Goal: Find specific page/section: Find specific page/section

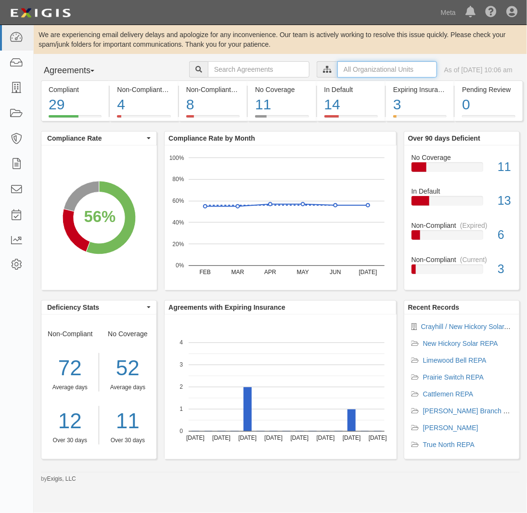
click at [363, 68] on input "text" at bounding box center [387, 69] width 100 height 16
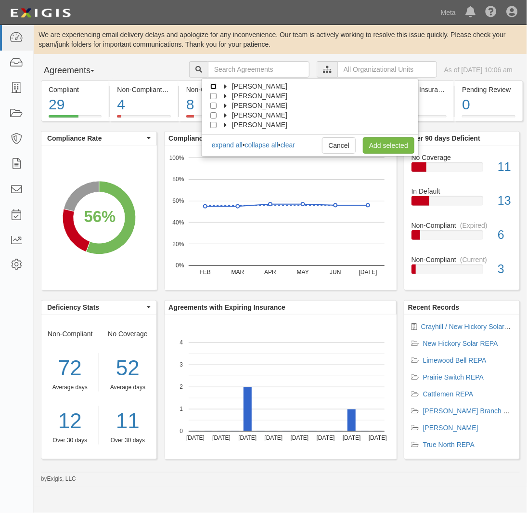
click at [215, 85] on input "[PERSON_NAME]" at bounding box center [213, 86] width 6 height 6
checkbox input "true"
click at [392, 146] on link "Add selected" at bounding box center [389, 145] width 52 height 16
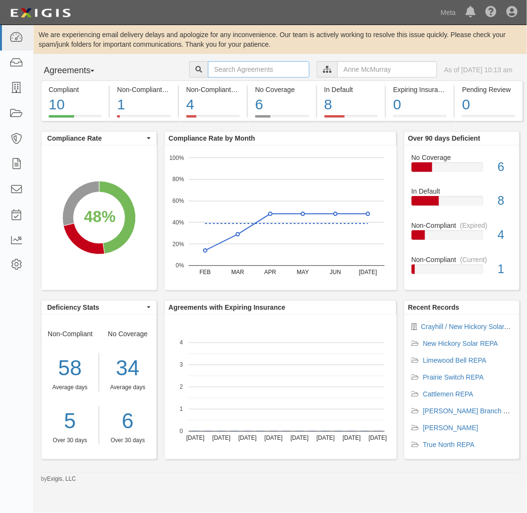
click at [249, 69] on input "text" at bounding box center [259, 69] width 102 height 16
click at [383, 69] on input "text" at bounding box center [387, 69] width 100 height 16
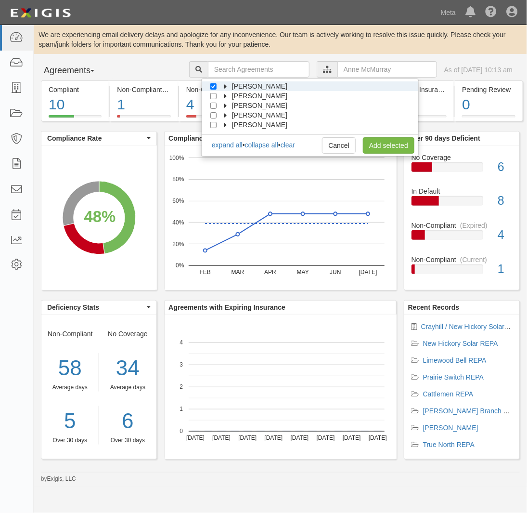
click at [226, 86] on icon at bounding box center [226, 87] width 7 height 4
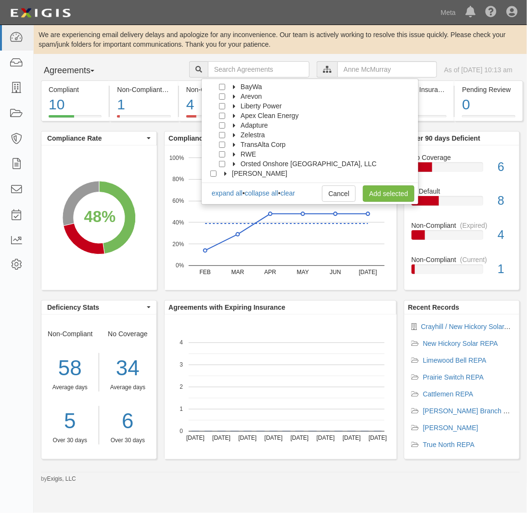
scroll to position [28, 0]
click at [222, 162] on input "Orsted Onshore [GEOGRAPHIC_DATA], LLC" at bounding box center [222, 164] width 6 height 6
checkbox input "true"
drag, startPoint x: 391, startPoint y: 194, endPoint x: 479, endPoint y: 187, distance: 87.4
click at [391, 194] on link "Add selected" at bounding box center [389, 193] width 52 height 16
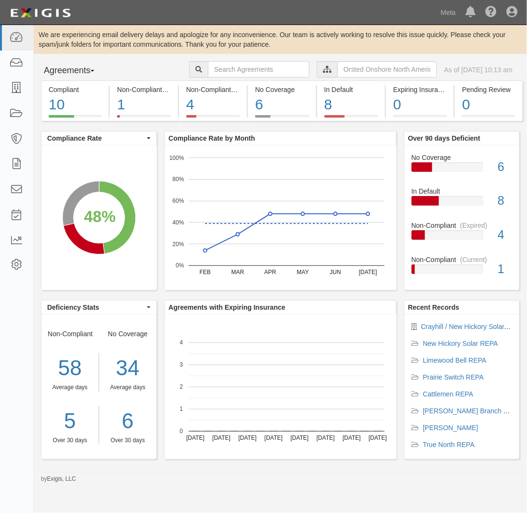
scroll to position [0, 0]
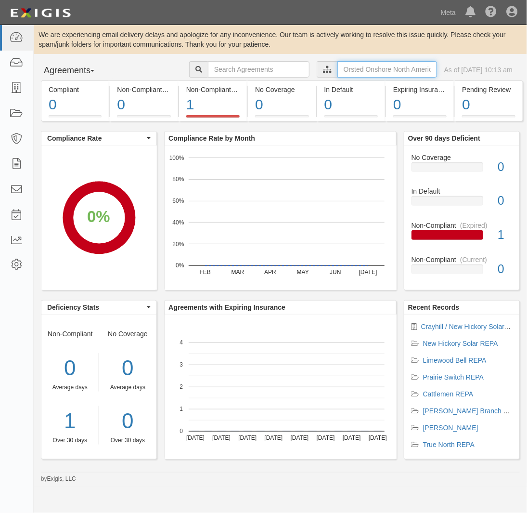
click at [344, 72] on input "text" at bounding box center [387, 69] width 100 height 16
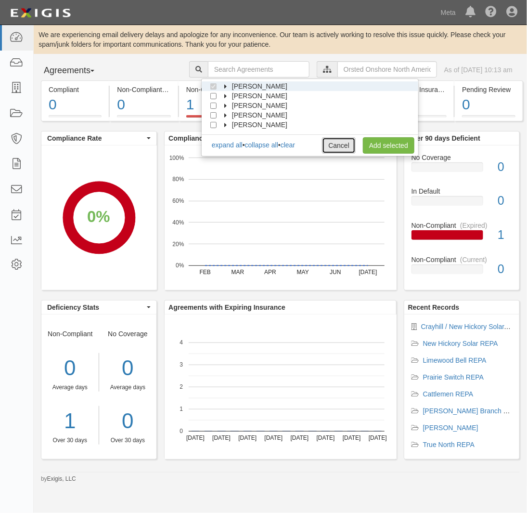
click at [343, 148] on link "Cancel" at bounding box center [339, 145] width 34 height 16
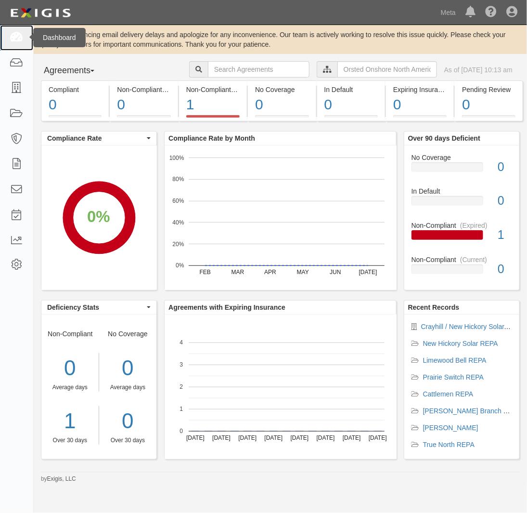
click at [15, 34] on icon at bounding box center [16, 37] width 13 height 11
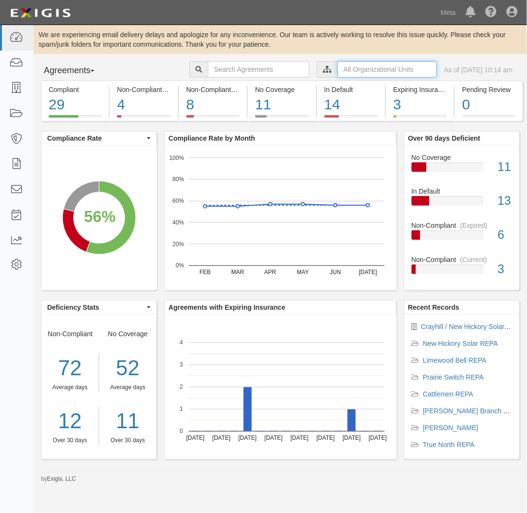
click at [341, 66] on input "text" at bounding box center [387, 69] width 100 height 16
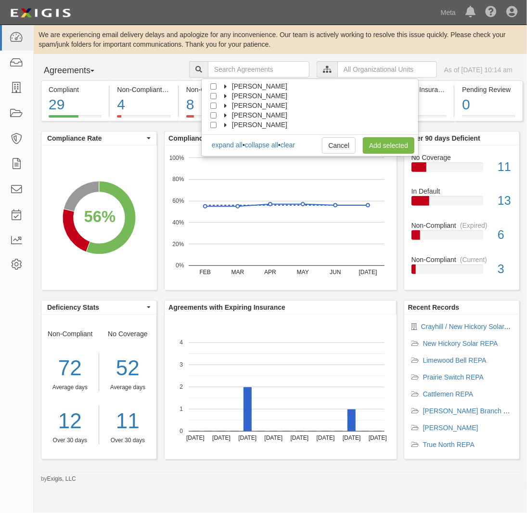
click at [226, 114] on icon at bounding box center [226, 116] width 7 height 4
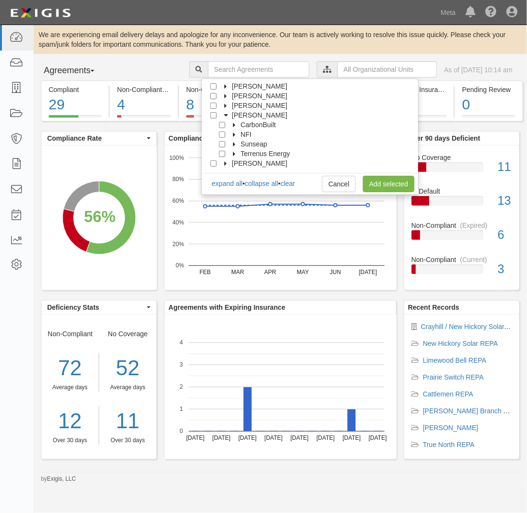
click at [226, 114] on icon at bounding box center [226, 115] width 4 height 7
